Goal: Check status: Check status

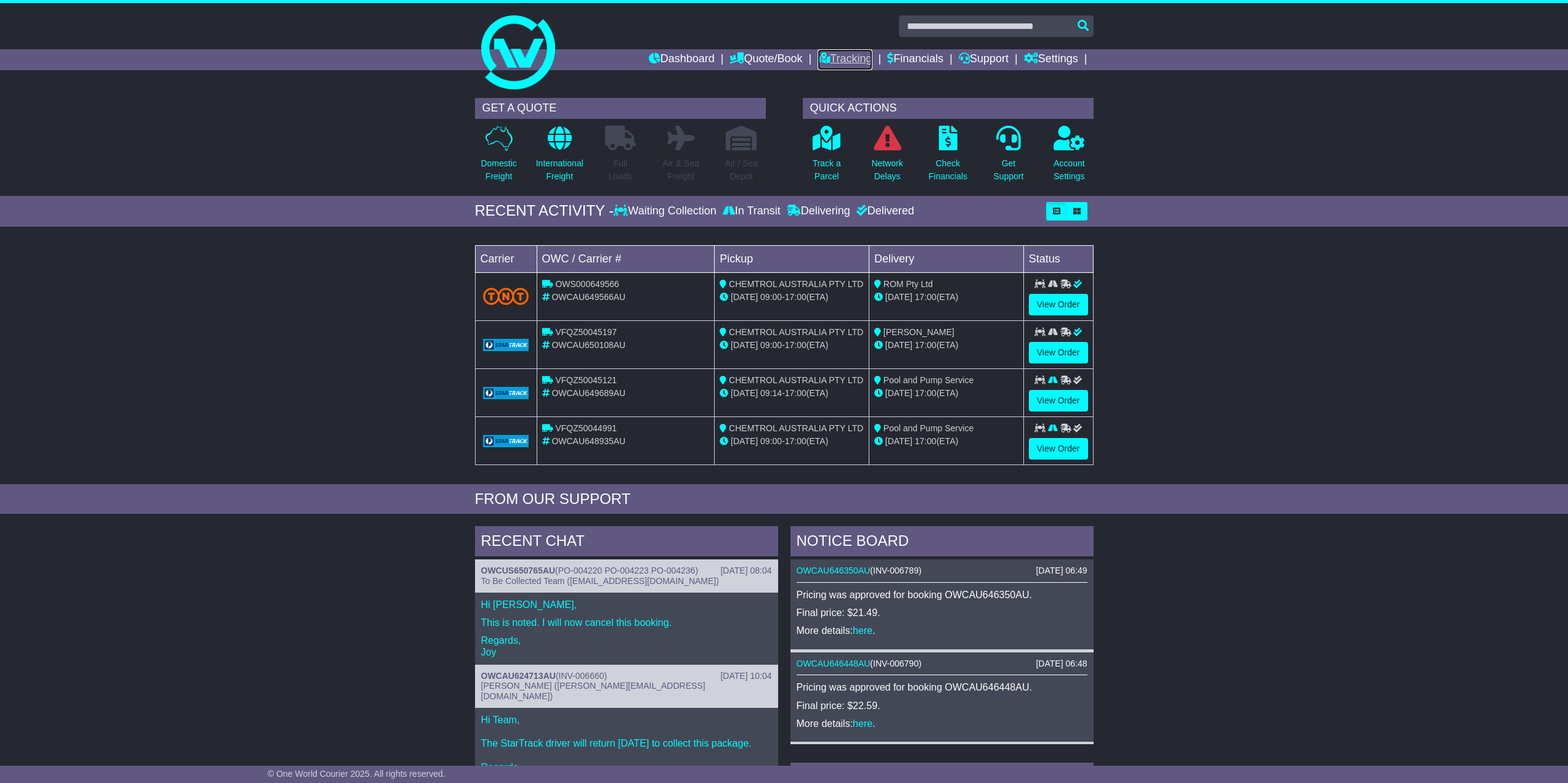
click at [840, 57] on link "Tracking" at bounding box center [845, 60] width 55 height 21
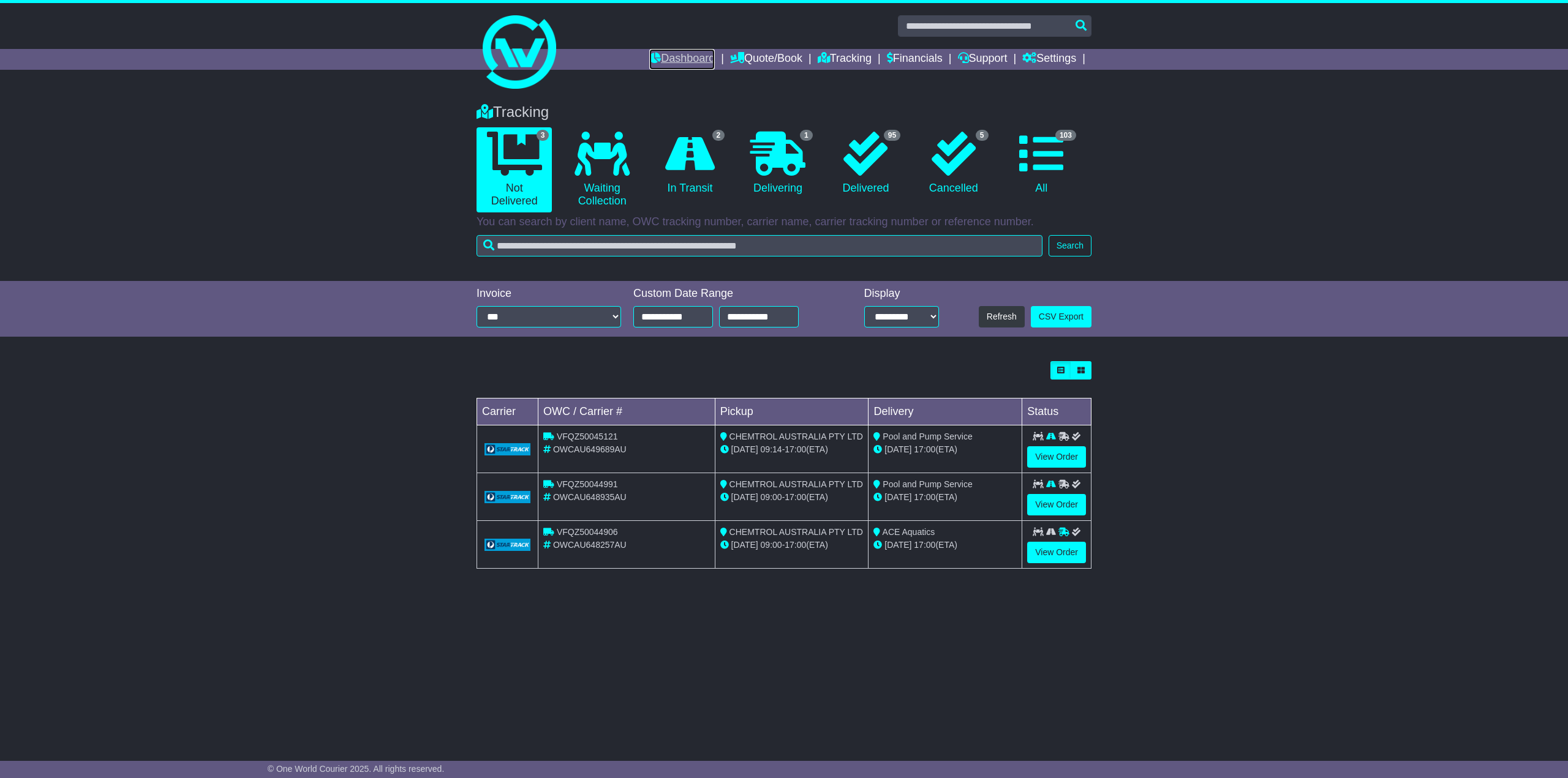
click at [684, 56] on link "Dashboard" at bounding box center [682, 60] width 66 height 21
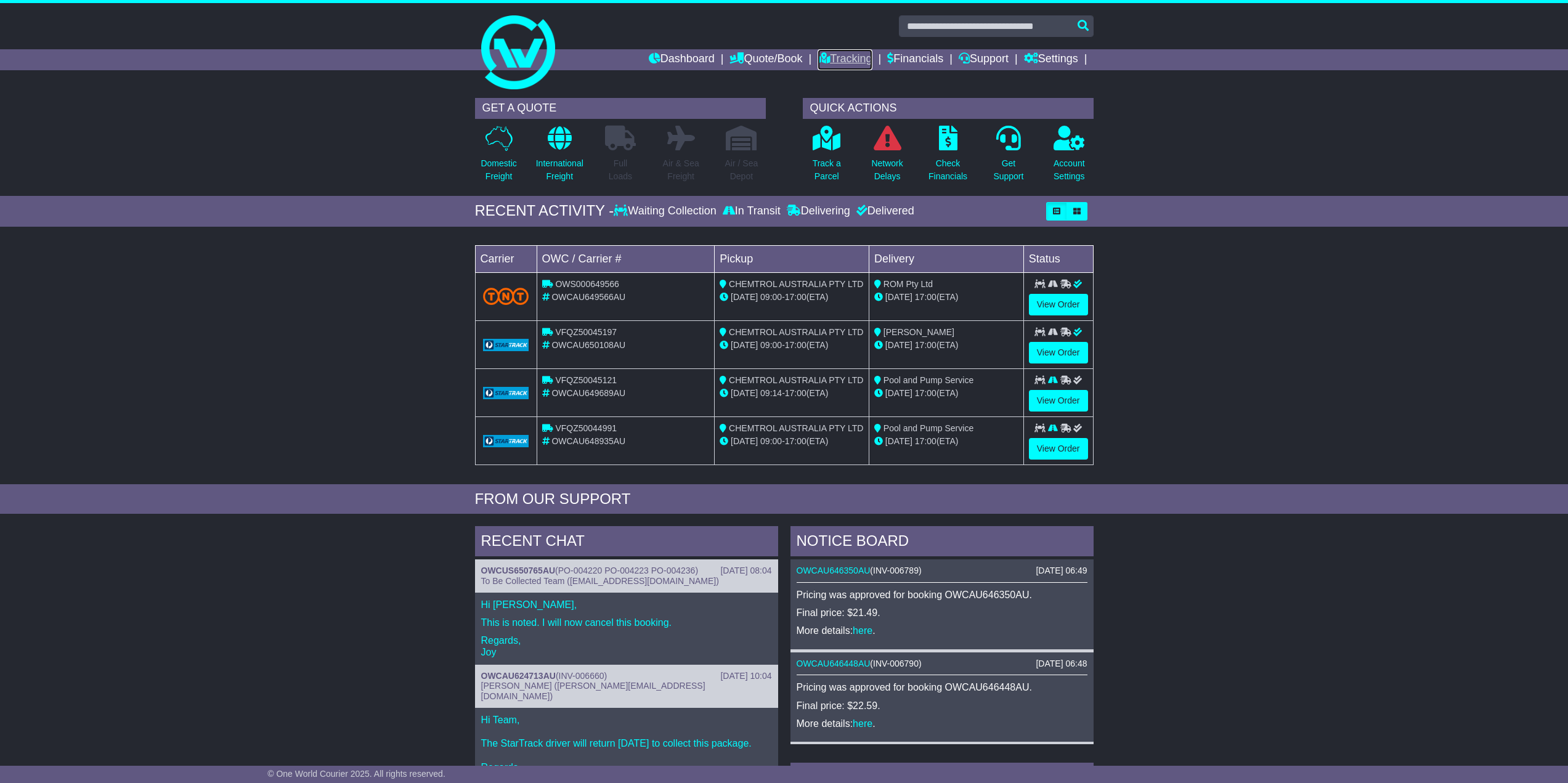
click at [846, 59] on link "Tracking" at bounding box center [845, 60] width 55 height 21
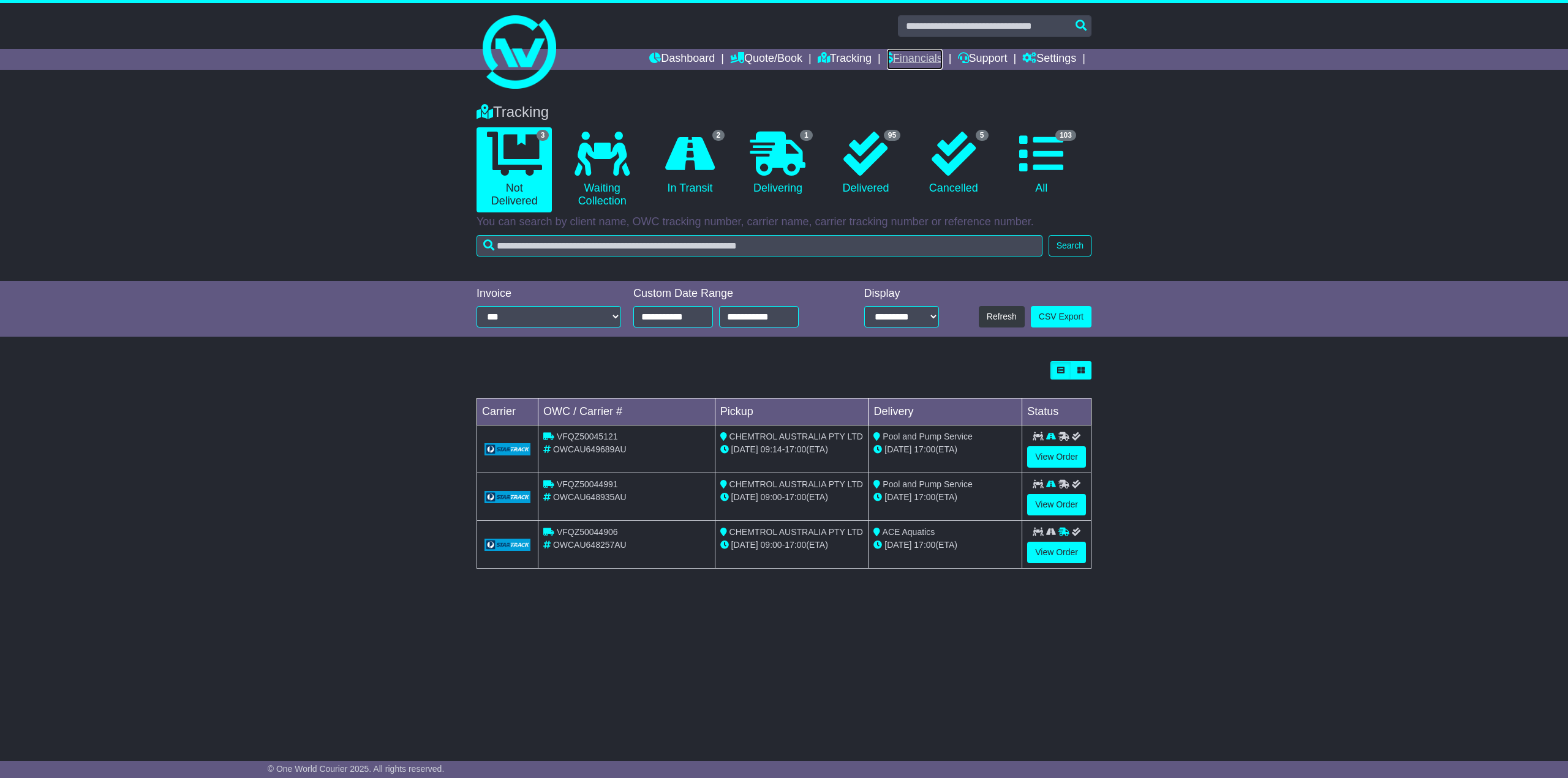
click at [917, 50] on link "Financials" at bounding box center [914, 60] width 56 height 21
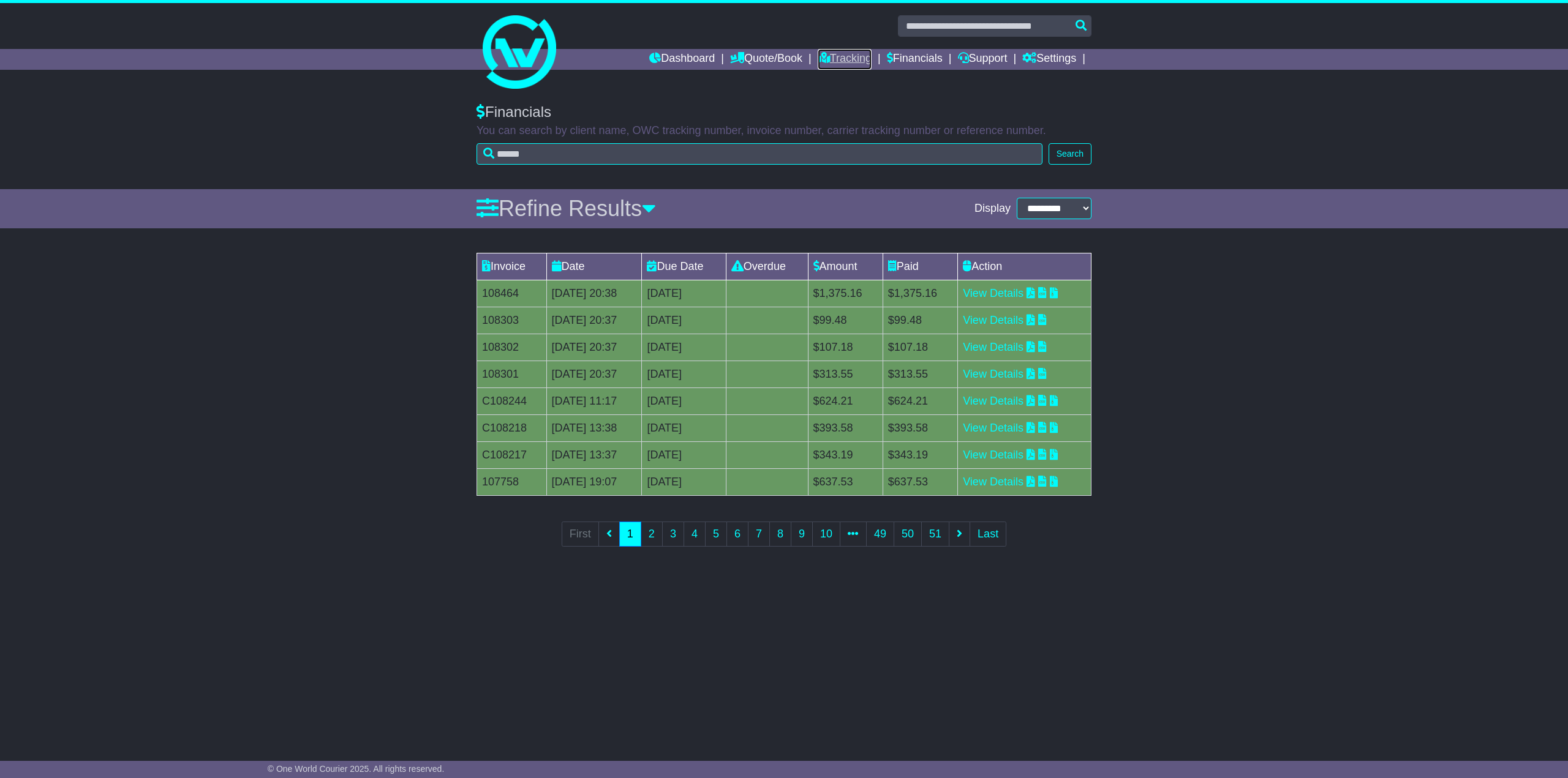
click at [843, 58] on link "Tracking" at bounding box center [845, 60] width 54 height 21
